Goal: Find contact information: Find contact information

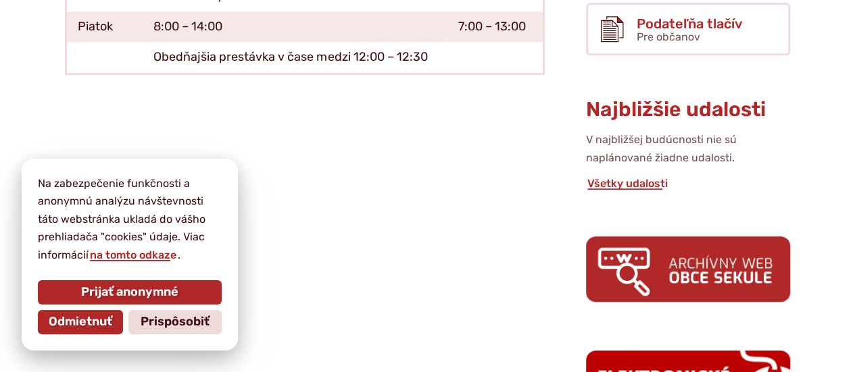
scroll to position [574, 0]
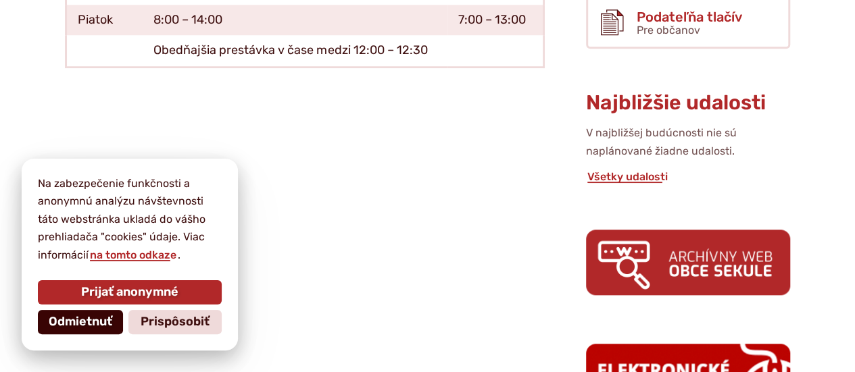
click at [97, 326] on span "Odmietnuť" at bounding box center [81, 322] width 64 height 15
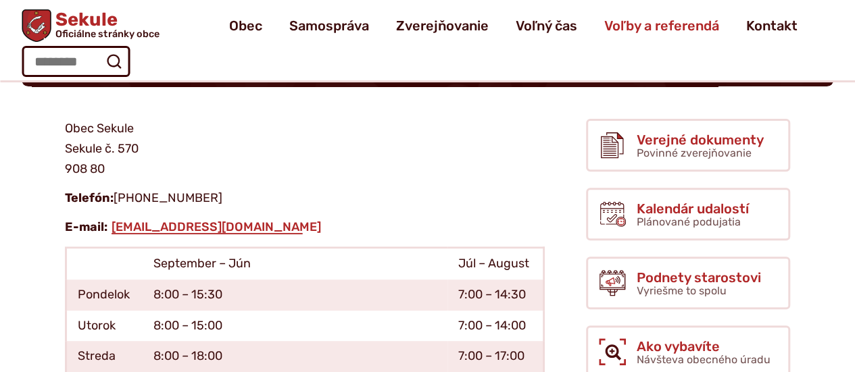
scroll to position [172, 0]
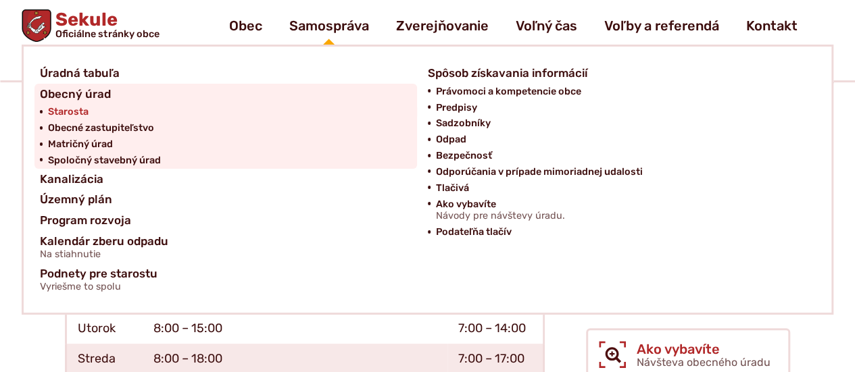
click at [78, 110] on span "Starosta" at bounding box center [68, 112] width 41 height 16
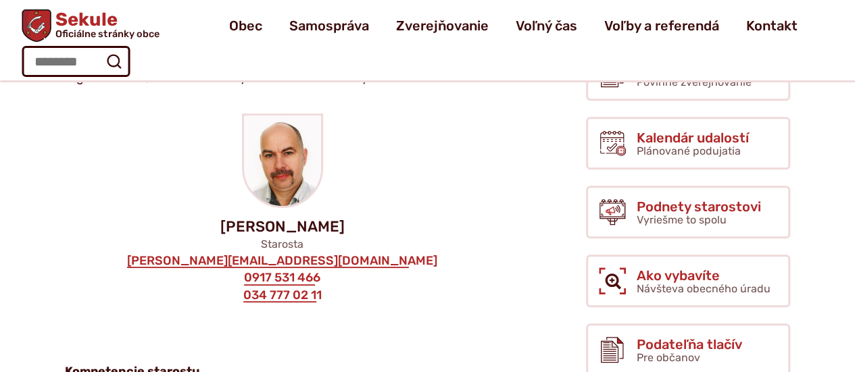
scroll to position [30, 0]
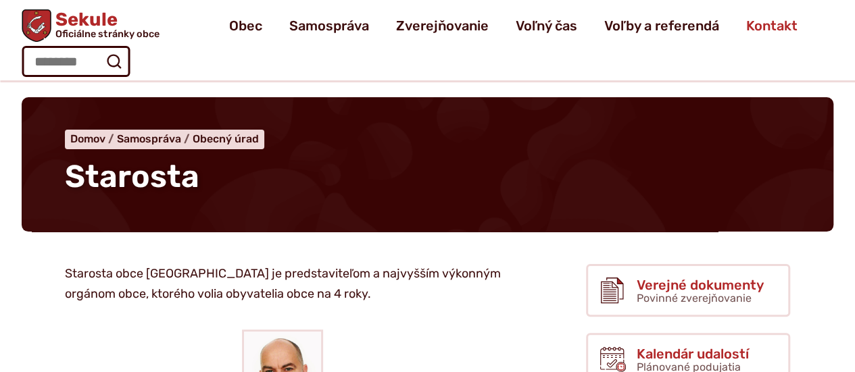
click at [772, 22] on span "Kontakt" at bounding box center [771, 26] width 51 height 38
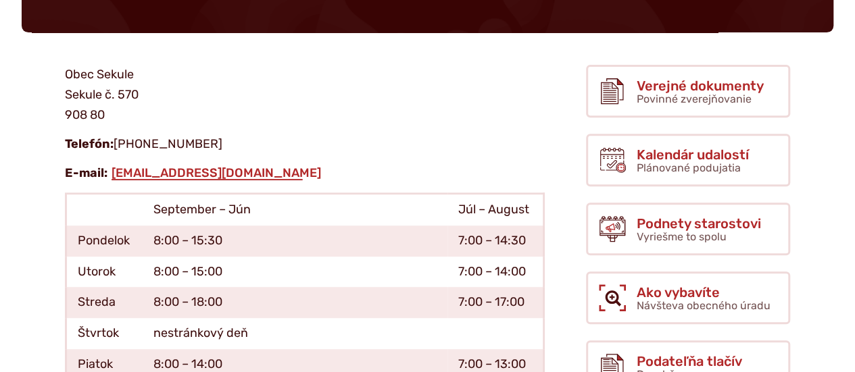
scroll to position [230, 0]
